Goal: Find specific page/section

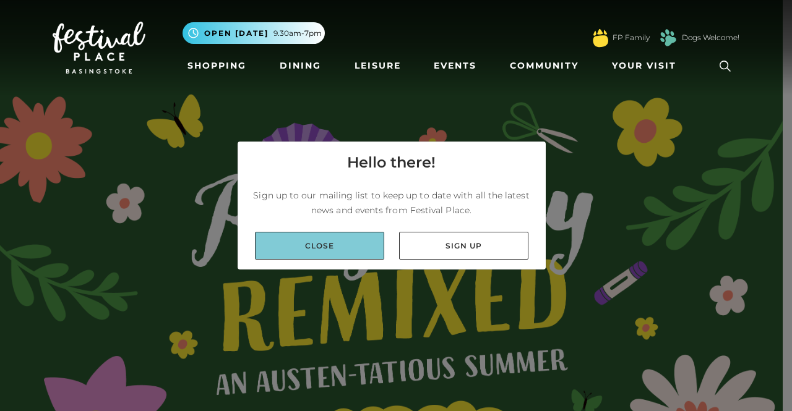
click at [349, 244] on link "Close" at bounding box center [319, 246] width 129 height 28
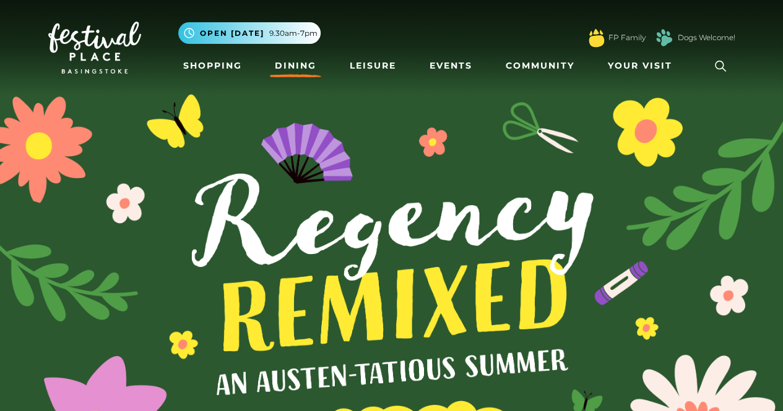
click at [307, 75] on link "Dining" at bounding box center [295, 65] width 51 height 23
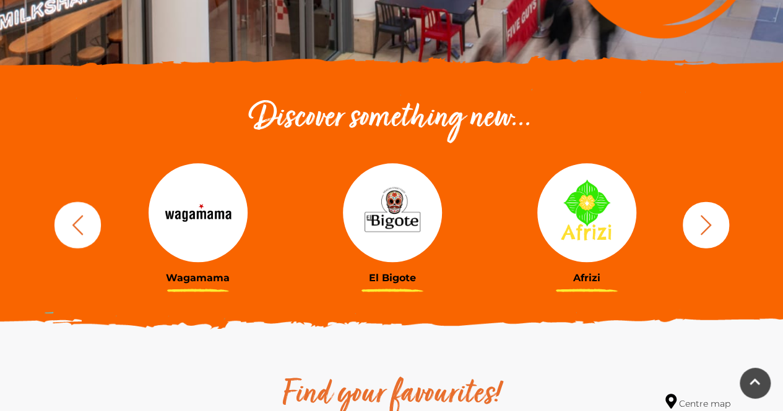
scroll to position [359, 0]
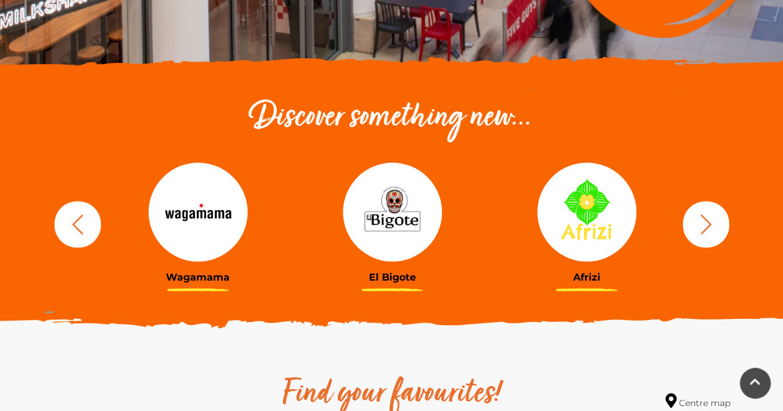
click at [83, 236] on button "button" at bounding box center [77, 224] width 46 height 46
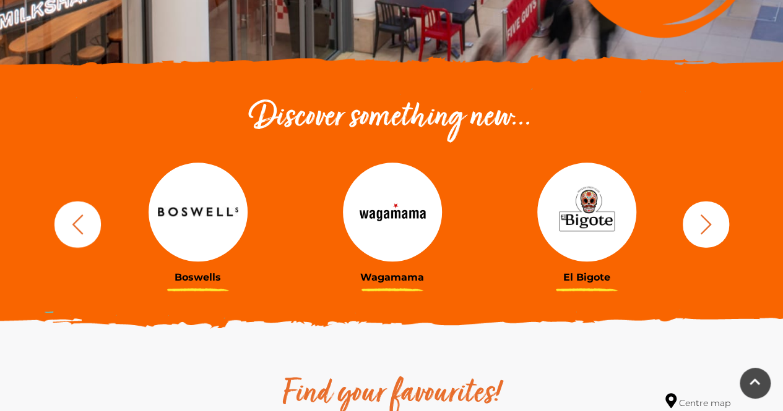
click at [83, 236] on button "button" at bounding box center [77, 224] width 46 height 46
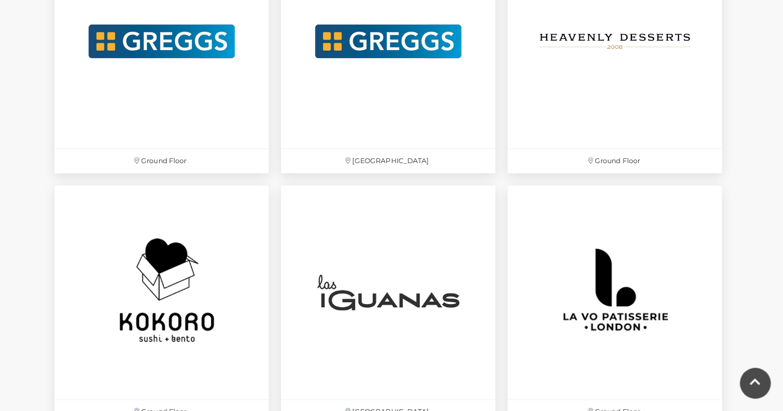
scroll to position [2644, 0]
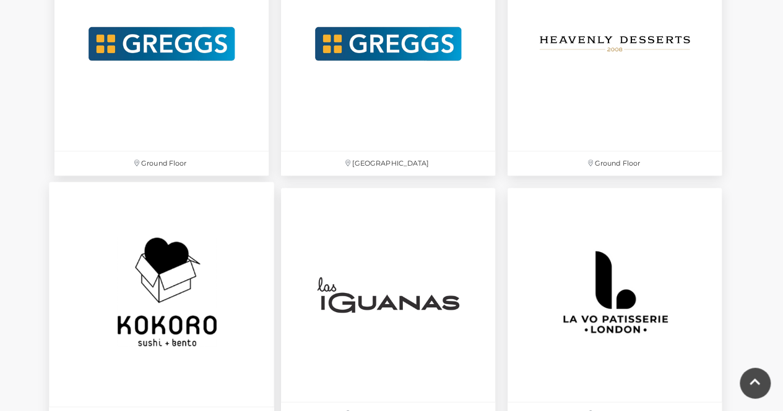
click at [170, 332] on img at bounding box center [161, 294] width 225 height 225
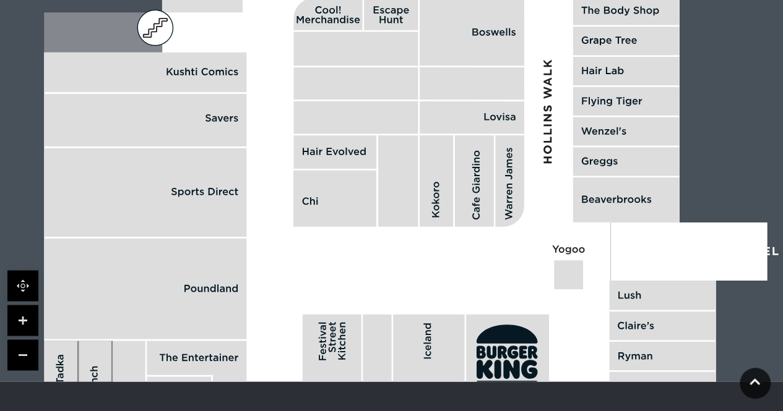
scroll to position [882, 0]
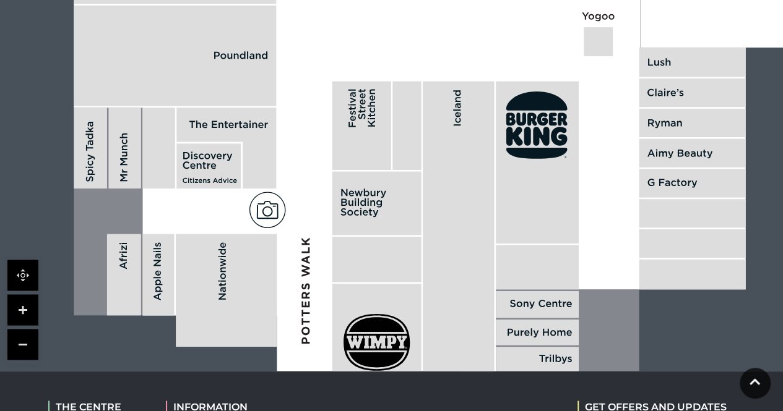
drag, startPoint x: 528, startPoint y: 229, endPoint x: 559, endPoint y: -18, distance: 248.8
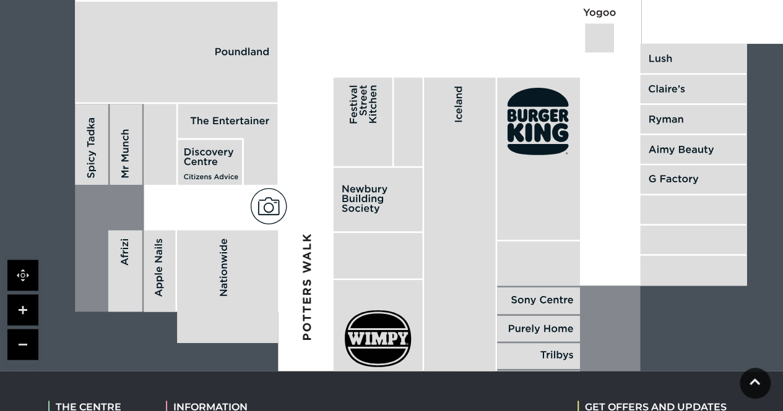
click at [429, 371] on rect at bounding box center [459, 238] width 71 height 320
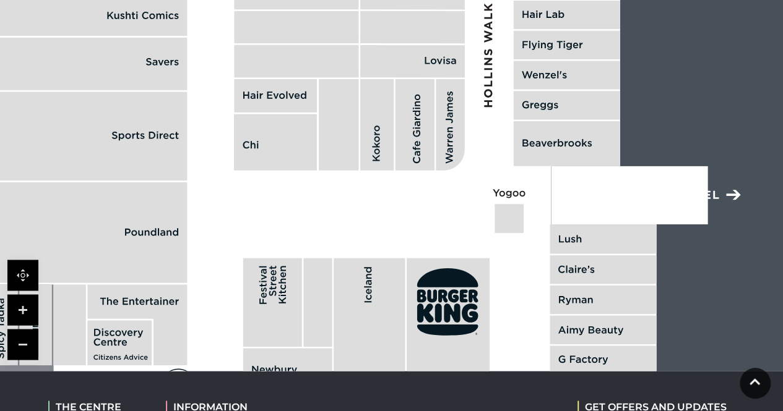
drag, startPoint x: 544, startPoint y: 32, endPoint x: 453, endPoint y: 210, distance: 200.3
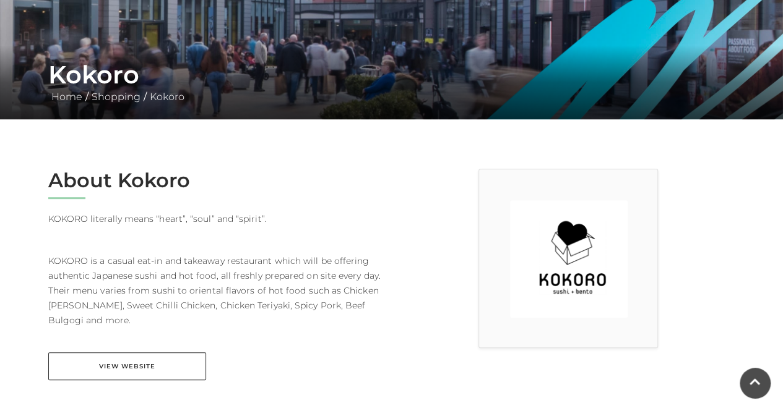
scroll to position [224, 0]
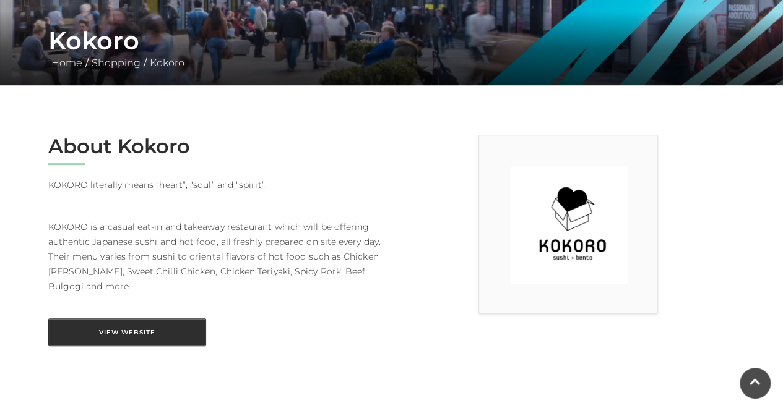
click at [138, 325] on link "View Website" at bounding box center [127, 333] width 158 height 28
